Goal: Transaction & Acquisition: Subscribe to service/newsletter

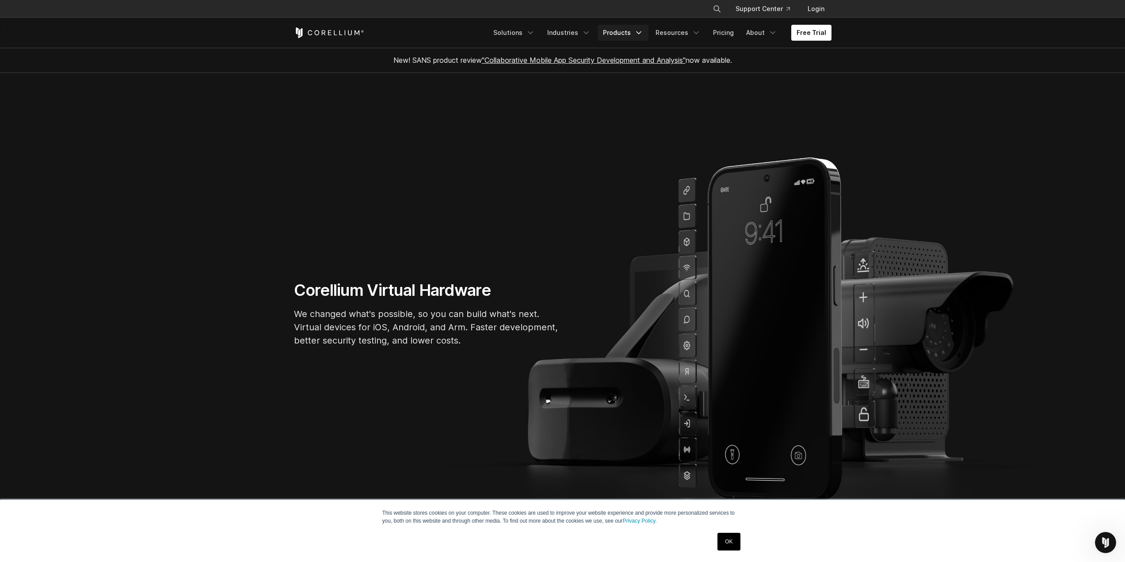
click at [625, 37] on link "Products" at bounding box center [623, 33] width 51 height 16
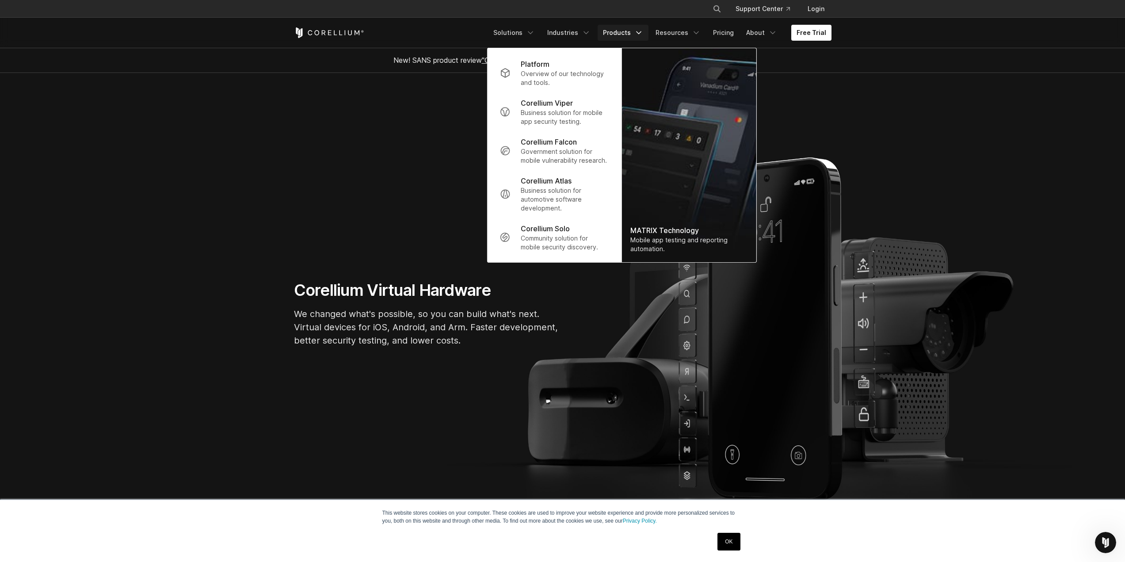
click at [450, 137] on section "Corellium Virtual Hardware We changed what's possible, so you can build what's …" at bounding box center [562, 317] width 1125 height 489
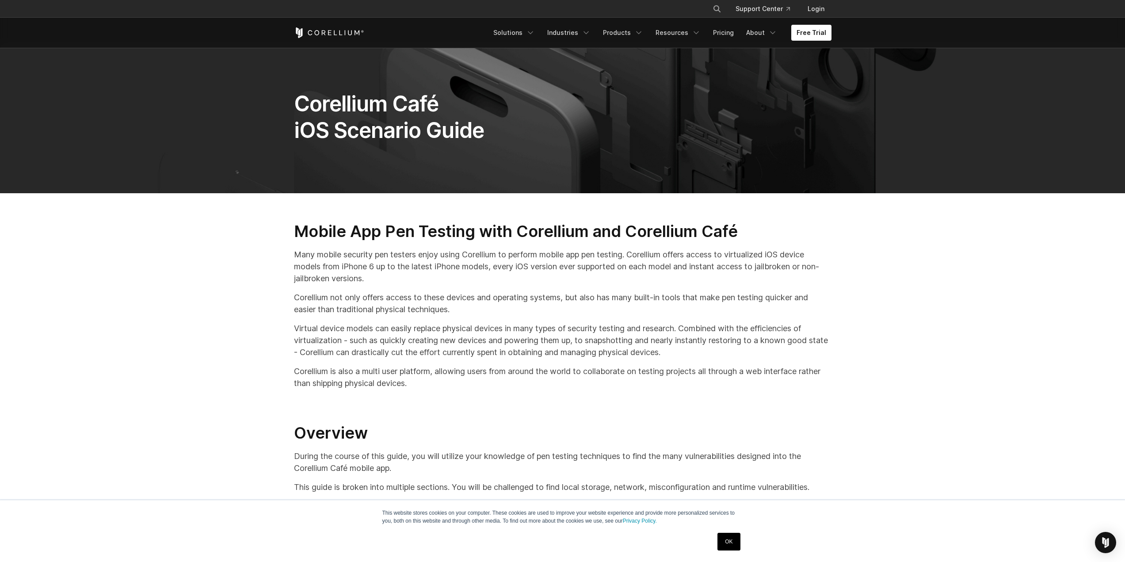
click at [506, 284] on div "Mobile App Pen Testing with Corellium and Corellium Café Many mobile security p…" at bounding box center [562, 527] width 555 height 613
click at [807, 30] on link "Free Trial" at bounding box center [811, 33] width 40 height 16
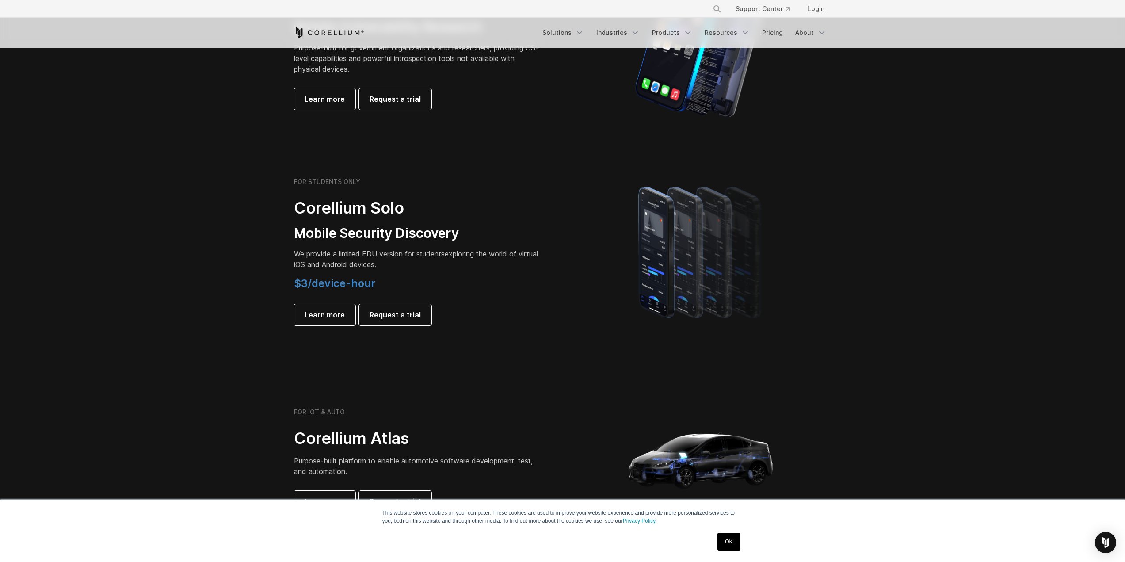
scroll to position [530, 0]
